Goal: Information Seeking & Learning: Check status

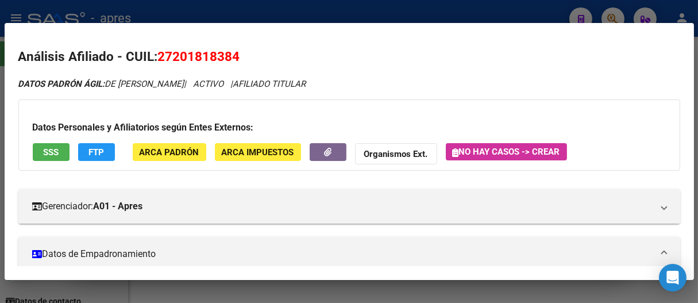
click at [455, 3] on div at bounding box center [349, 151] width 698 height 303
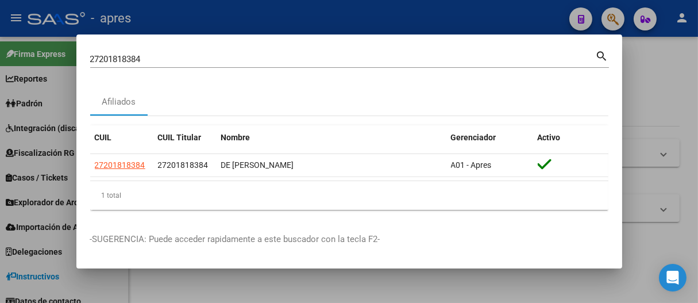
click at [452, 9] on div at bounding box center [349, 151] width 698 height 303
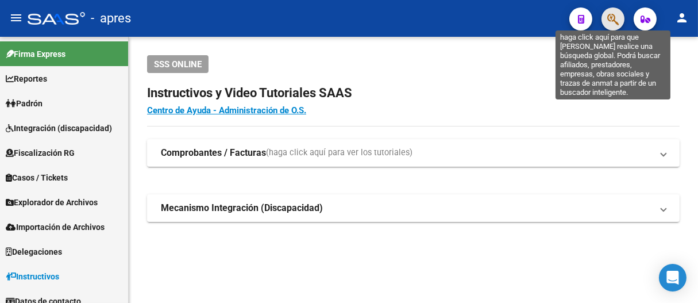
click at [608, 13] on icon "button" at bounding box center [612, 19] width 11 height 13
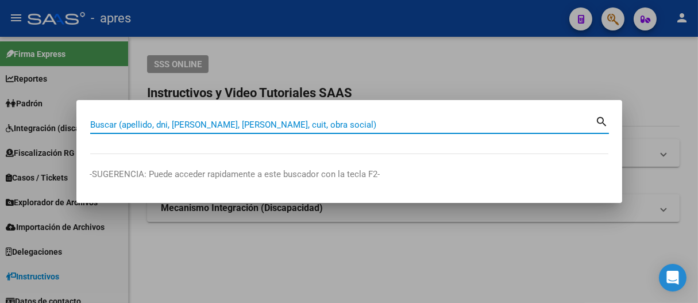
click at [261, 123] on input "Buscar (apellido, dni, [PERSON_NAME], [PERSON_NAME], cuit, obra social)" at bounding box center [342, 124] width 505 height 10
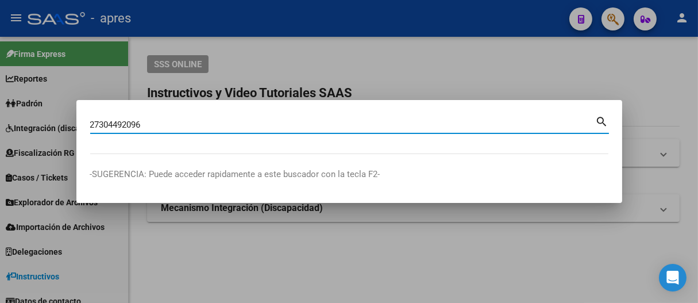
type input "27304492096"
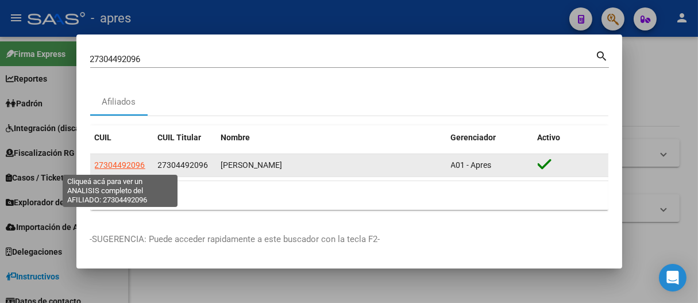
click at [131, 160] on span "27304492096" at bounding box center [120, 164] width 51 height 9
type textarea "27304492096"
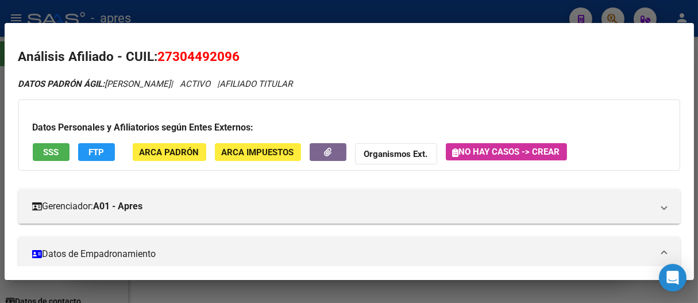
click at [53, 147] on span "SSS" at bounding box center [51, 152] width 16 height 10
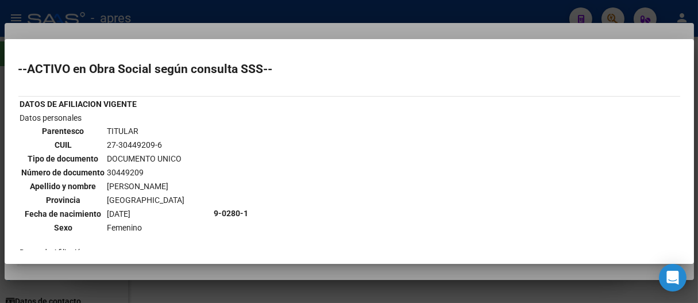
click at [226, 20] on div at bounding box center [349, 151] width 698 height 303
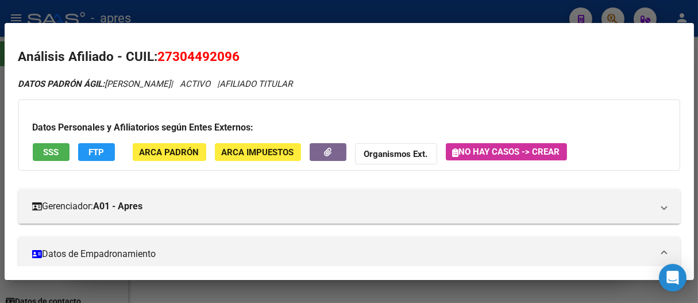
click at [291, 11] on div at bounding box center [349, 151] width 698 height 303
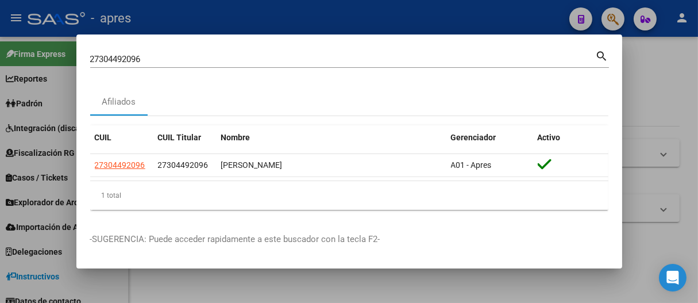
click at [291, 11] on div at bounding box center [349, 151] width 698 height 303
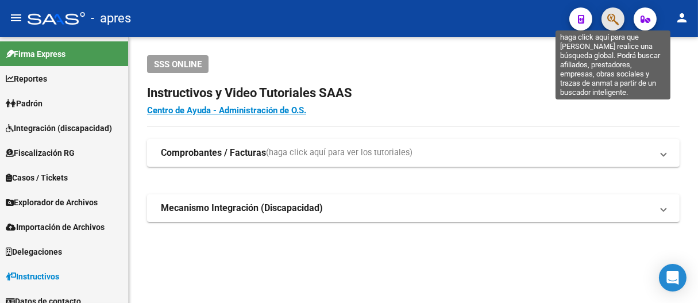
click at [615, 13] on icon "button" at bounding box center [612, 19] width 11 height 13
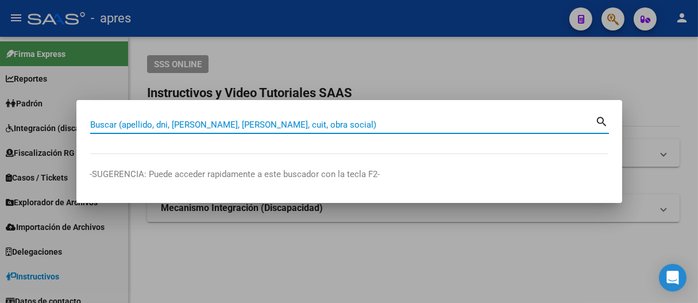
paste input "27482292076"
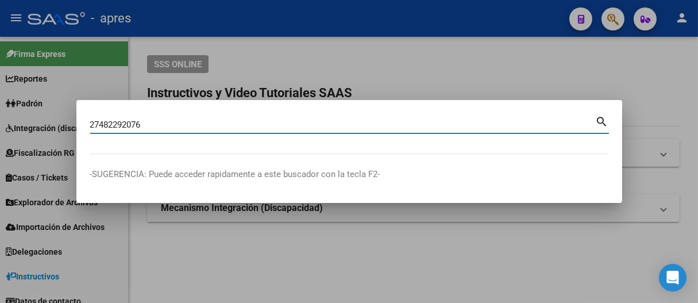
type input "27482292076"
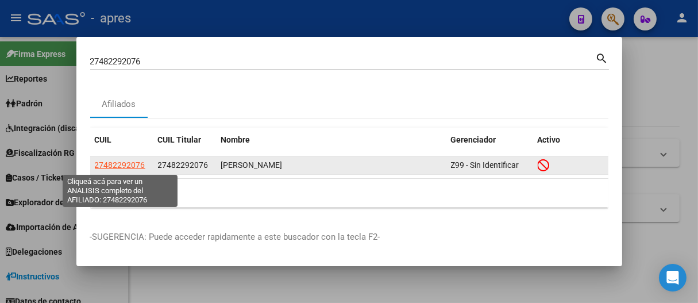
click at [138, 166] on span "27482292076" at bounding box center [120, 164] width 51 height 9
type textarea "27482292076"
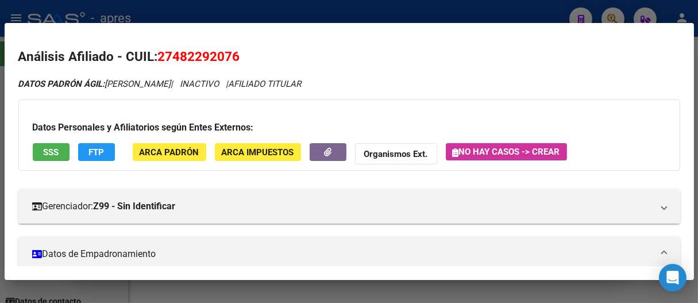
click at [47, 149] on span "SSS" at bounding box center [51, 152] width 16 height 10
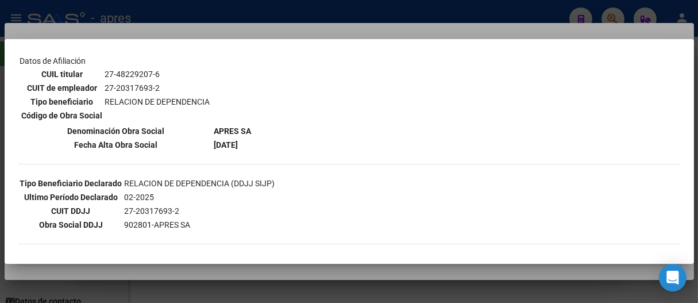
scroll to position [127, 0]
